Goal: Task Accomplishment & Management: Manage account settings

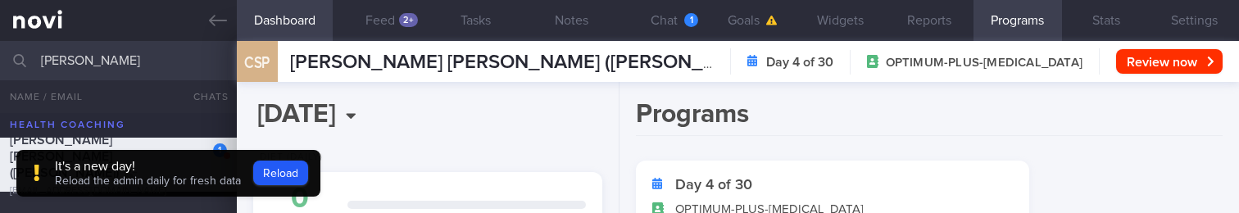
select select "8"
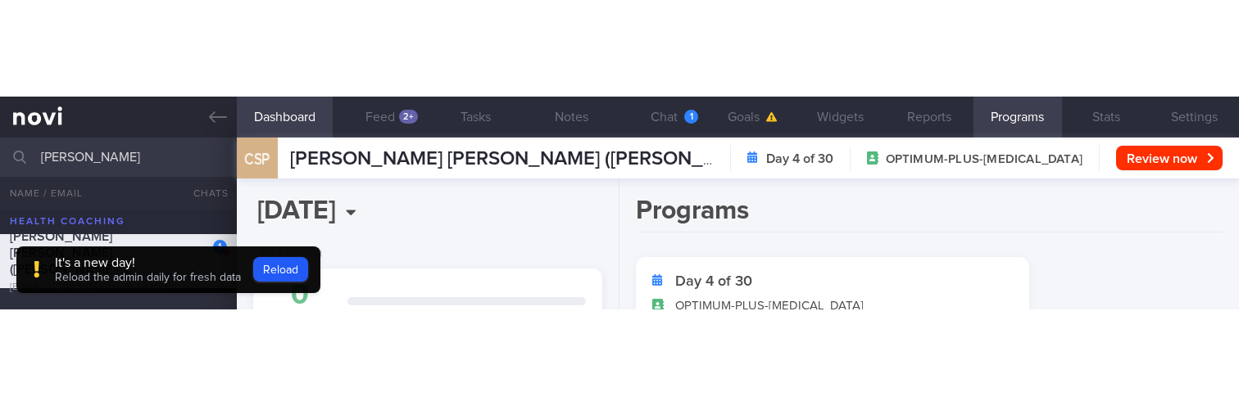
scroll to position [275, 0]
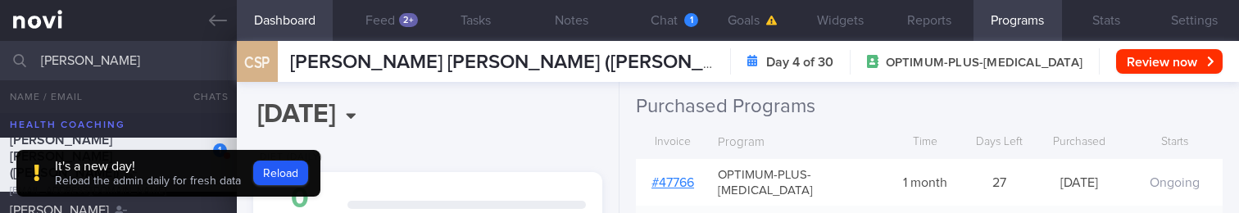
type input "[PERSON_NAME]"
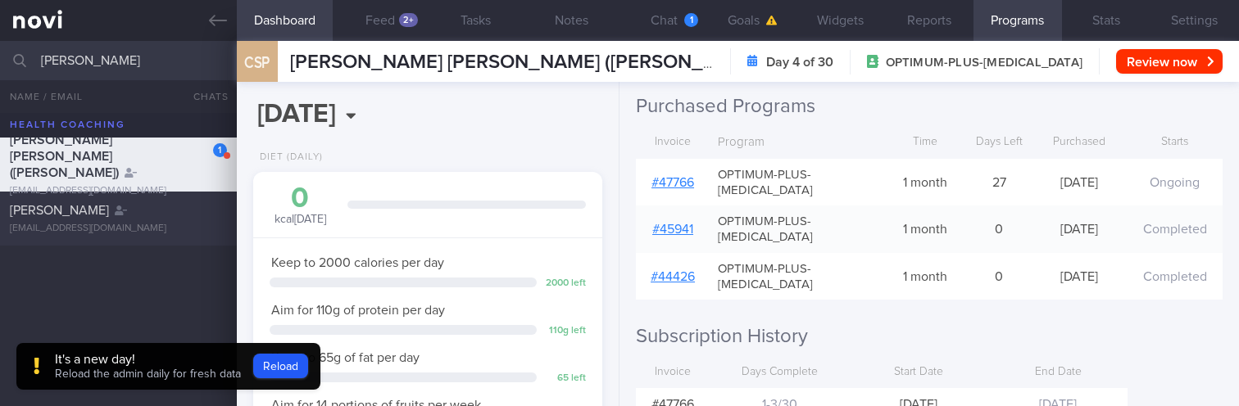
click at [102, 212] on div "Catherine Lawrie tealkatu@gmail.com 1.4" at bounding box center [619, 219] width 1239 height 54
type input "[DATE]"
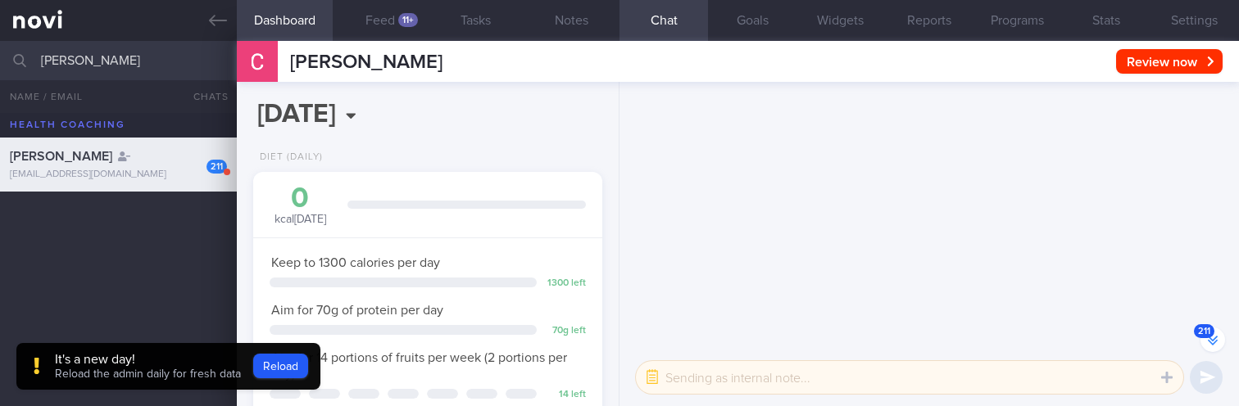
scroll to position [-27574, 0]
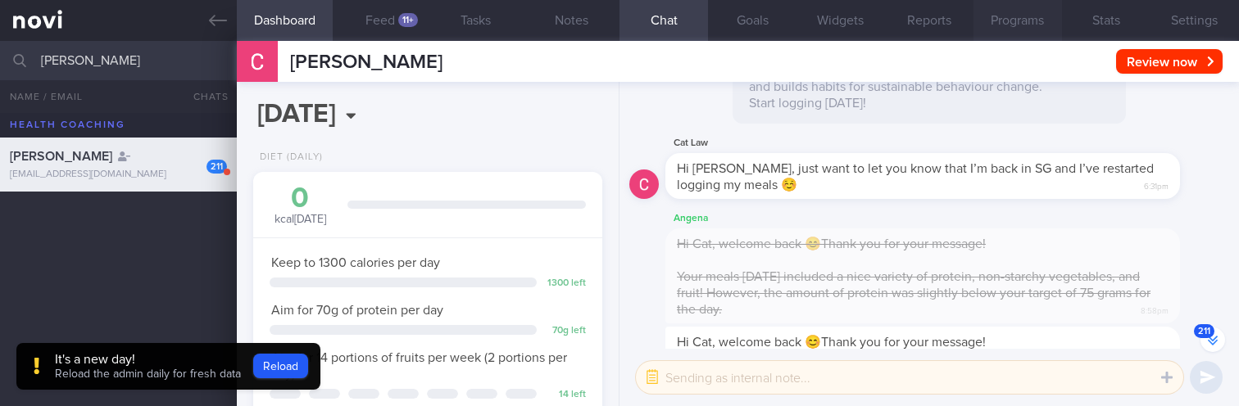
click at [1023, 23] on button "Programs" at bounding box center [1017, 20] width 88 height 41
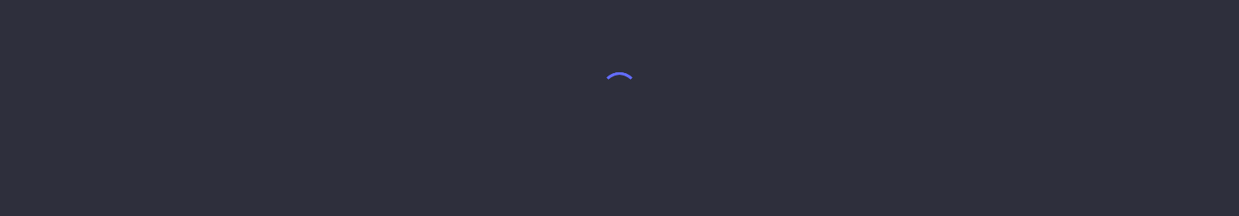
click at [259, 176] on body at bounding box center [619, 108] width 1239 height 216
select select "8"
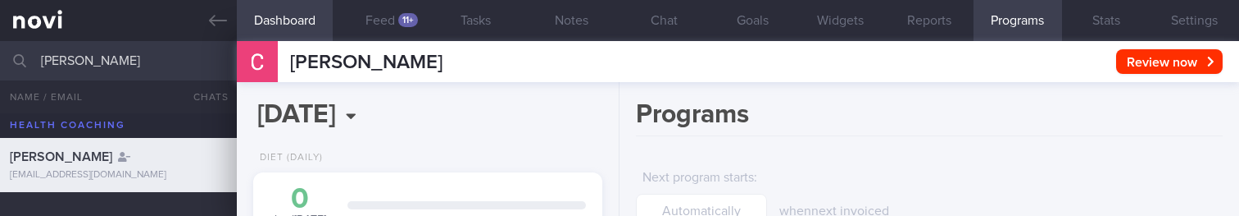
scroll to position [184, 320]
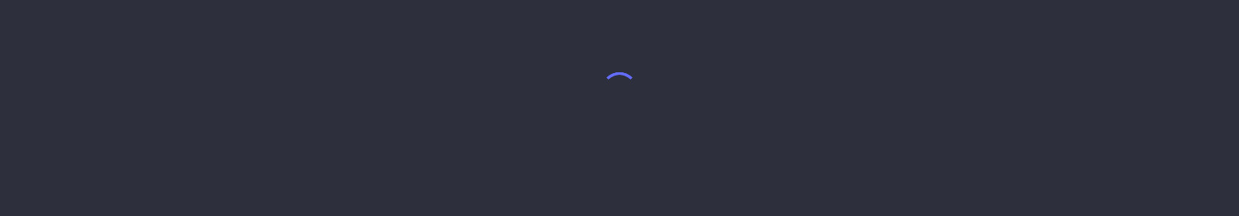
select select "8"
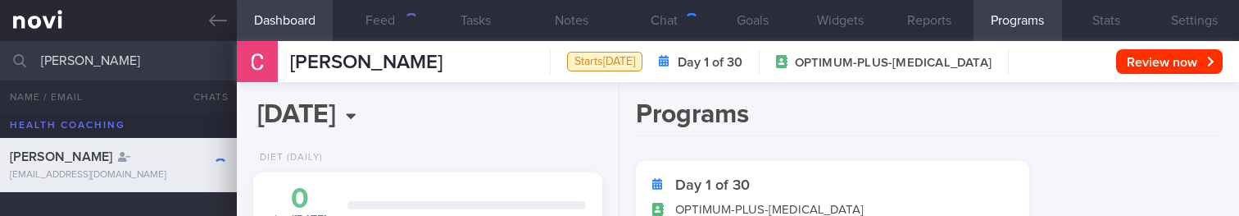
scroll to position [184, 320]
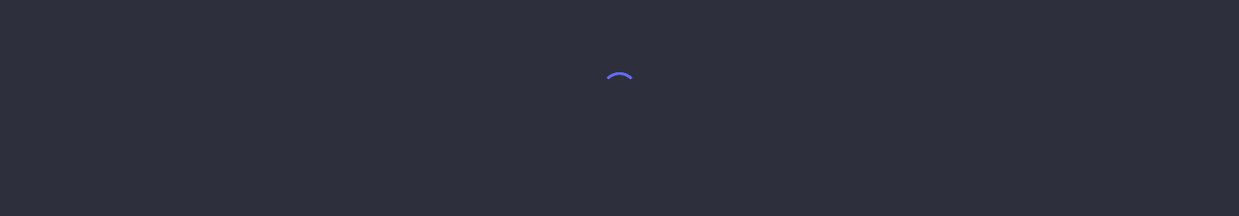
select select "8"
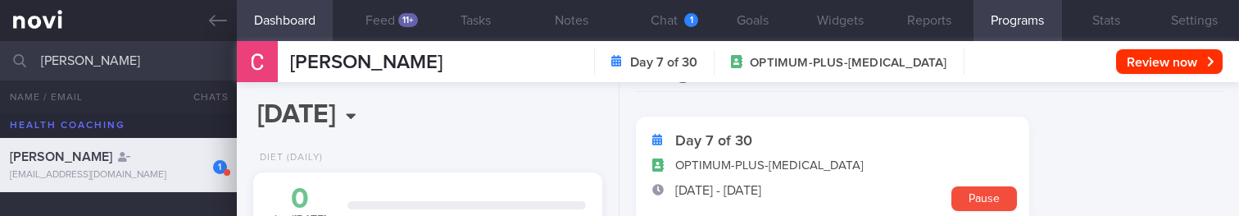
scroll to position [184, 320]
